Goal: Transaction & Acquisition: Purchase product/service

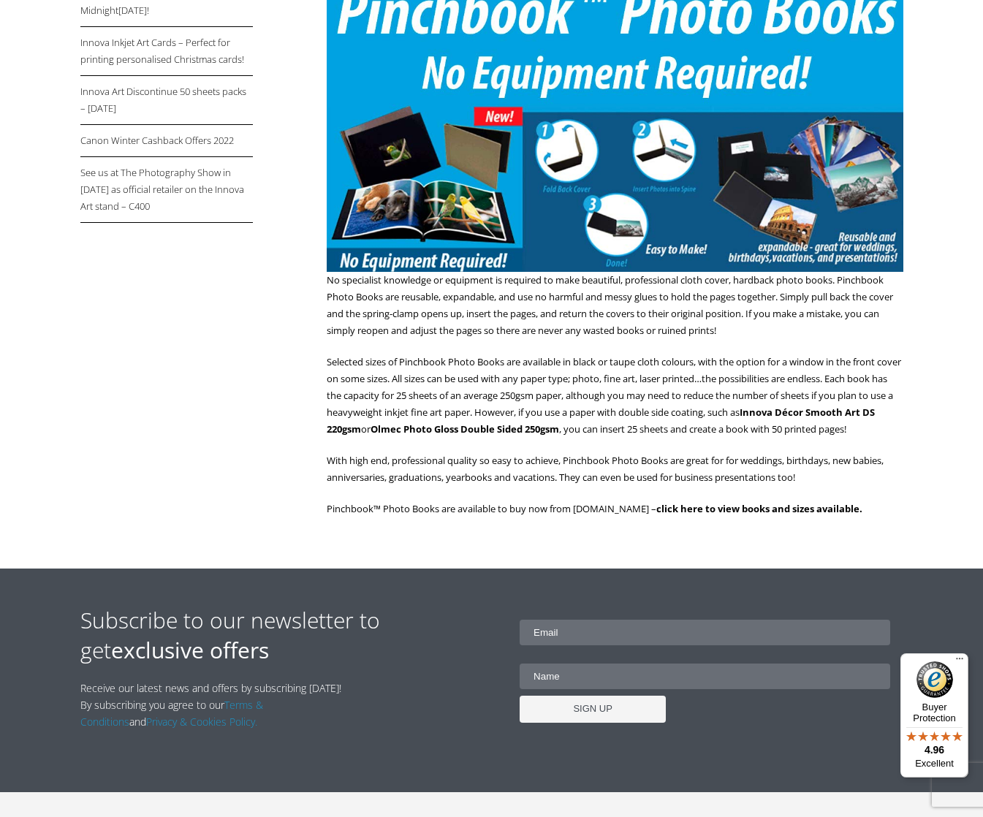
scroll to position [346, 1]
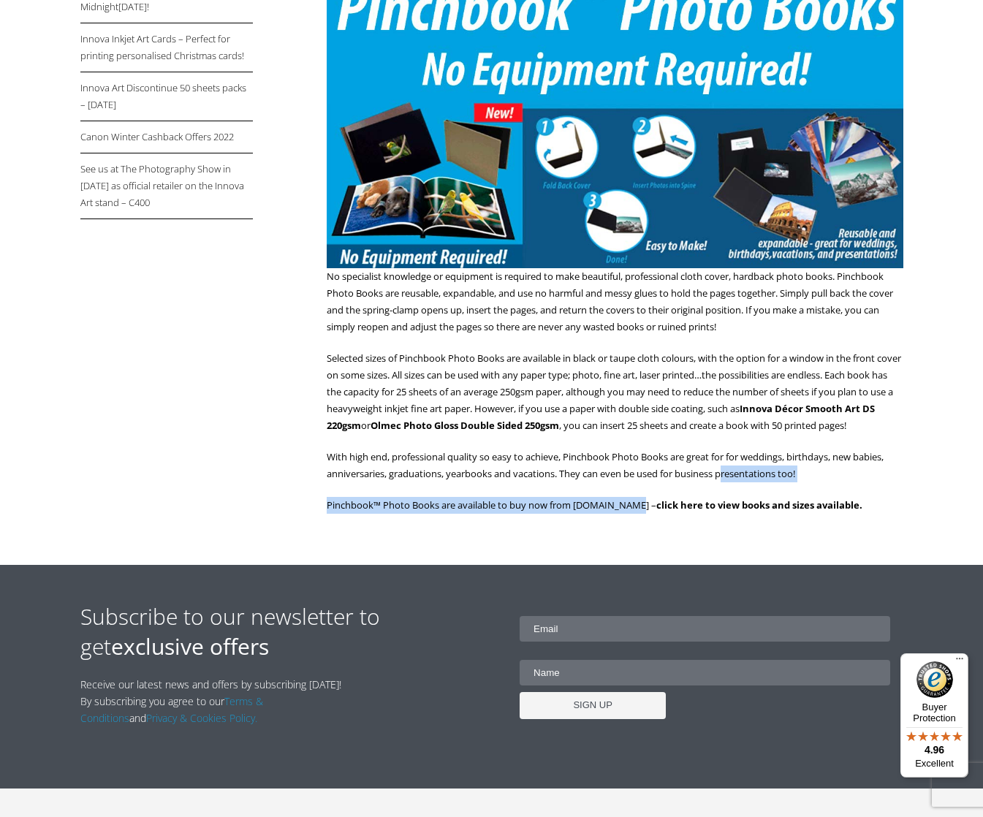
drag, startPoint x: 704, startPoint y: 500, endPoint x: 724, endPoint y: 501, distance: 19.8
click at [726, 495] on div "New Pinchbook Photo Books Now Available! As previewed by Innova in the UK at Th…" at bounding box center [615, 214] width 576 height 628
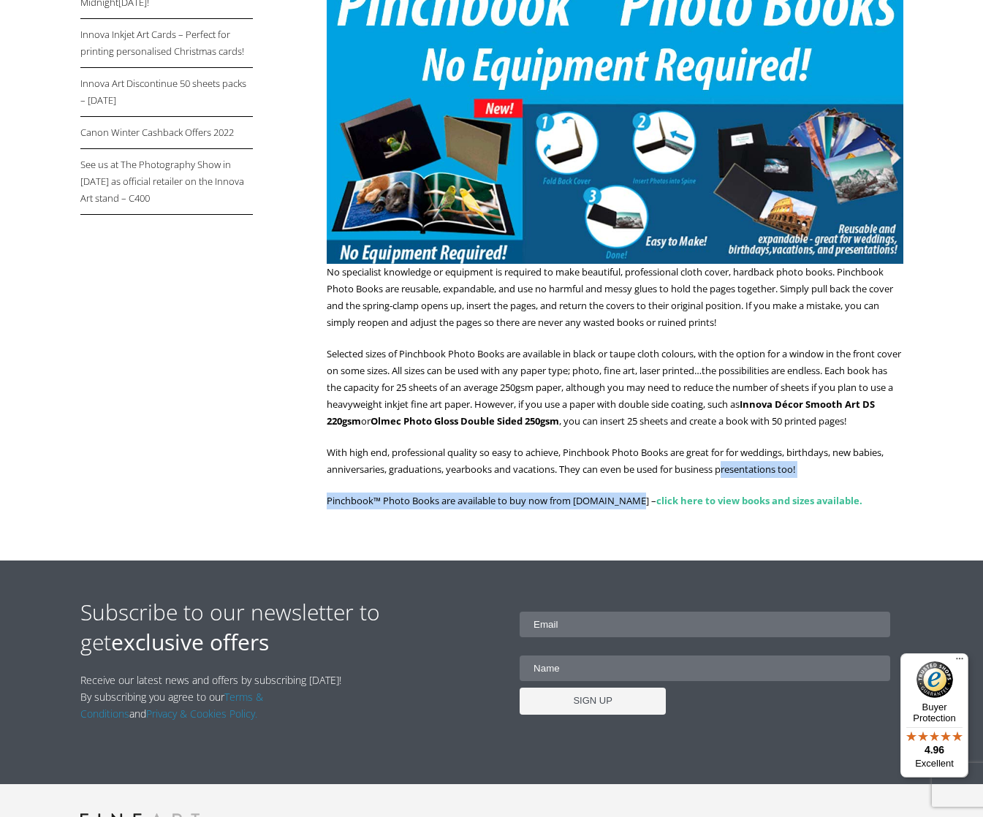
click at [677, 507] on link "click here to view books and sizes available." at bounding box center [759, 500] width 206 height 13
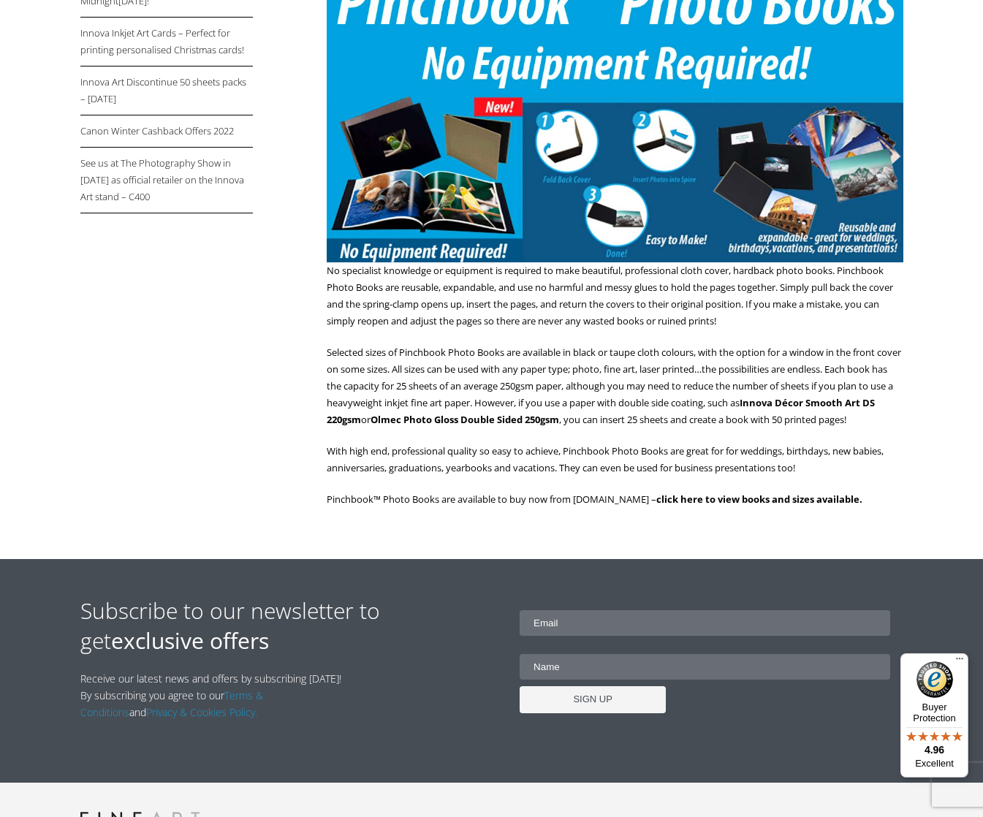
click at [709, 555] on div "Latest News New Pinchbook Photo Books Now Available! As previewed by Innova in …" at bounding box center [491, 171] width 823 height 775
click at [730, 506] on link "click here to view books and sizes available." at bounding box center [759, 499] width 206 height 13
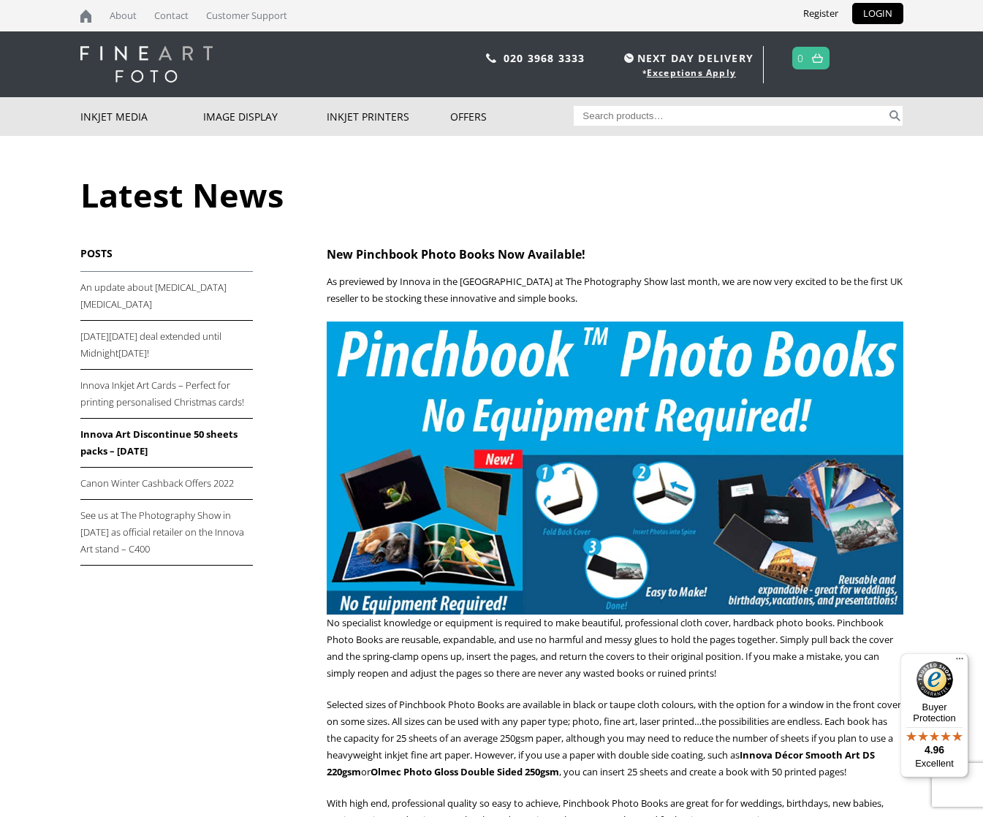
scroll to position [0, 0]
